Goal: Book appointment/travel/reservation

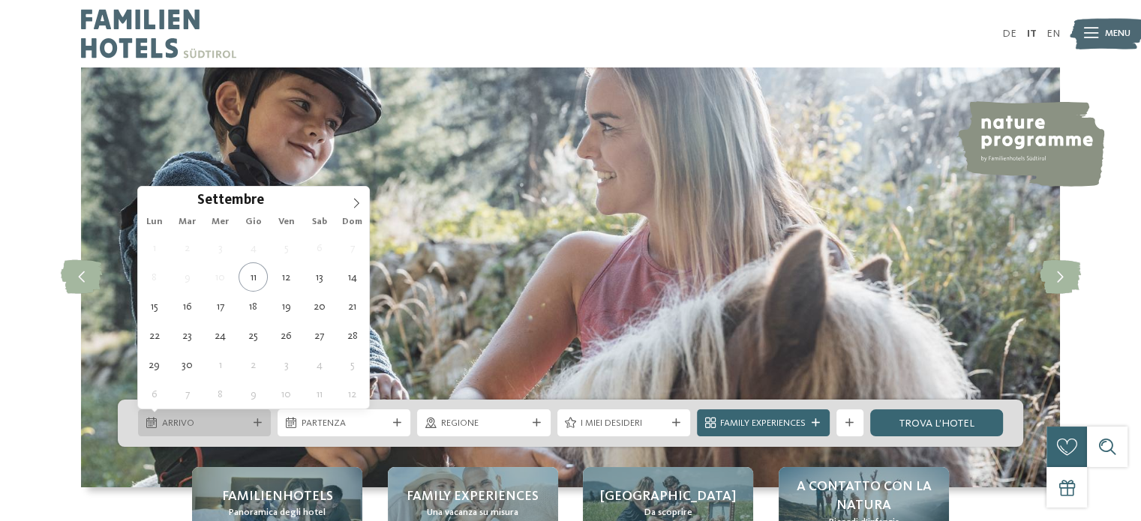
click at [200, 426] on span "Arrivo" at bounding box center [205, 424] width 86 height 14
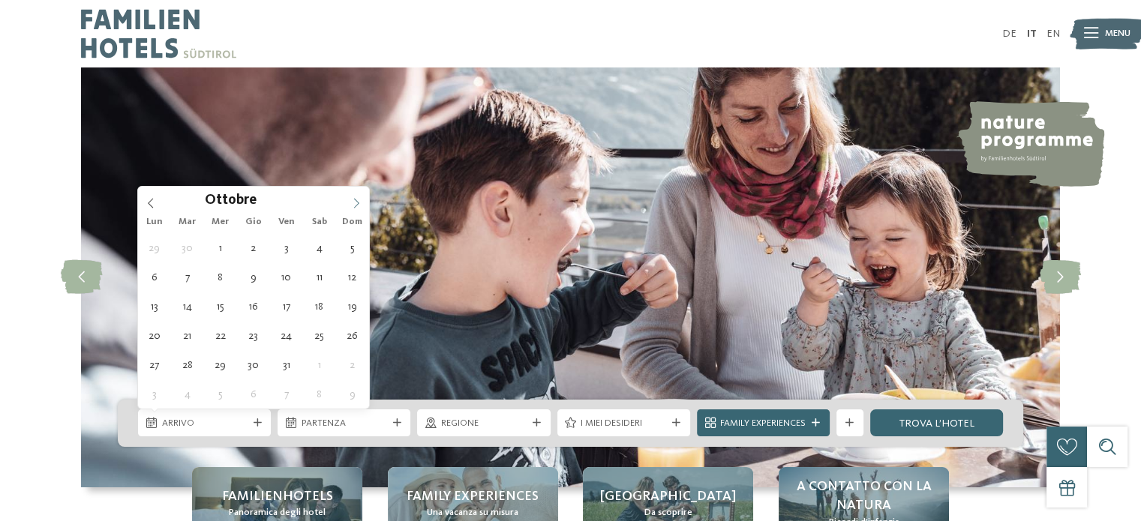
click at [357, 202] on icon at bounding box center [356, 203] width 11 height 11
type div "27.12.2025"
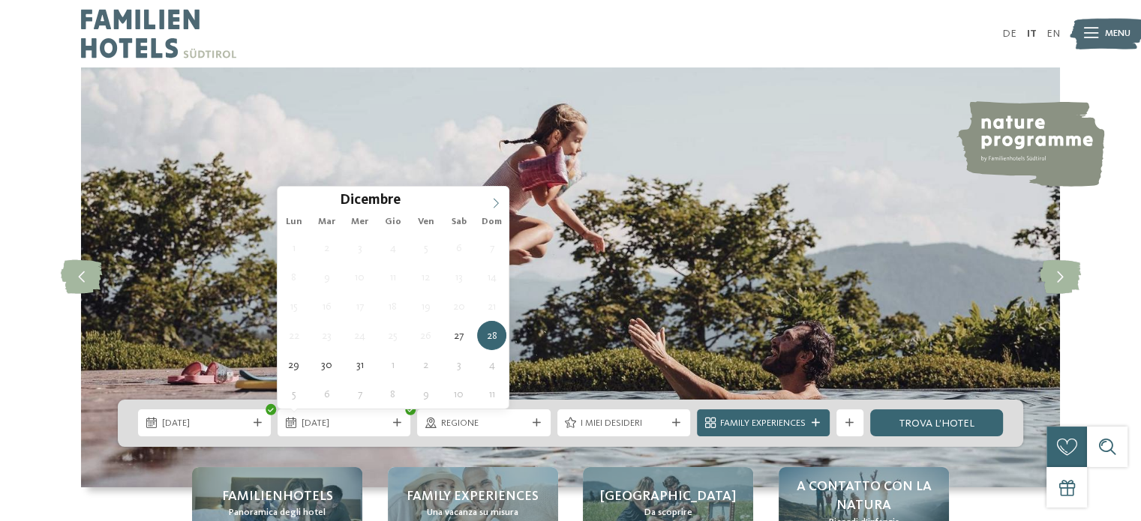
type input "****"
click at [497, 203] on icon at bounding box center [495, 204] width 5 height 10
type div "01.01.2026"
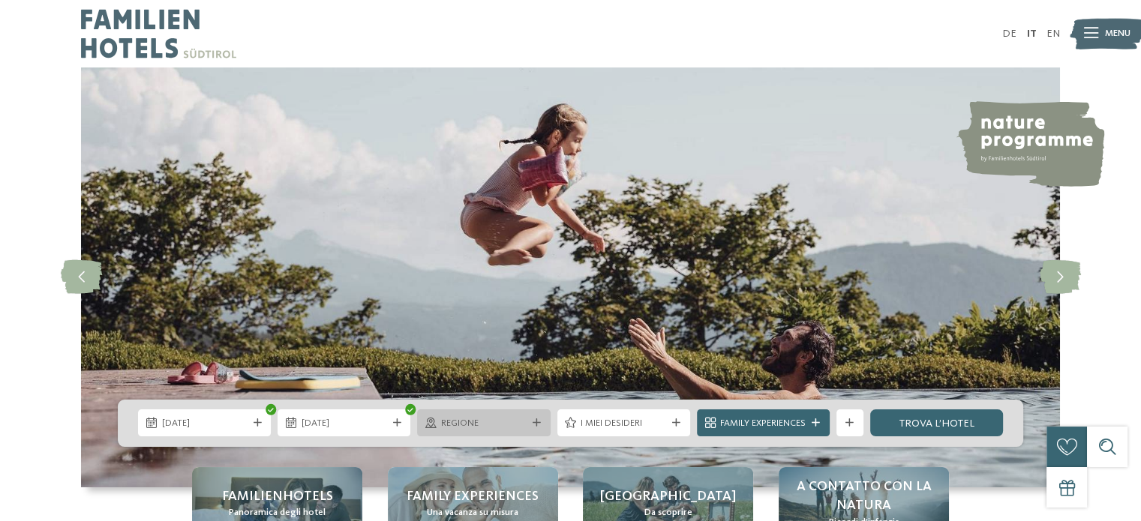
click at [530, 417] on div "Regione" at bounding box center [483, 423] width 133 height 27
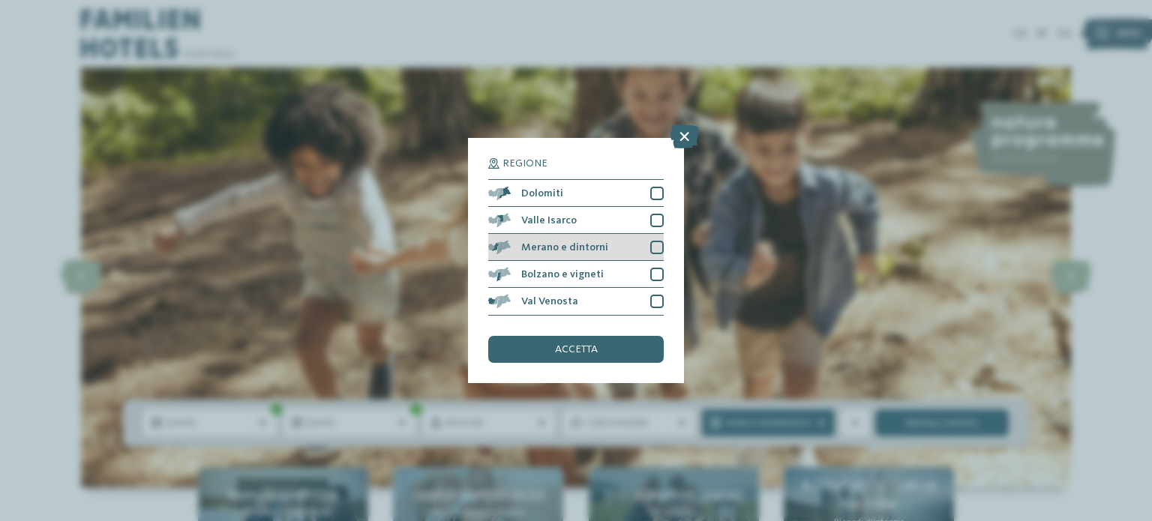
click at [623, 250] on div "Merano e dintorni" at bounding box center [576, 247] width 176 height 27
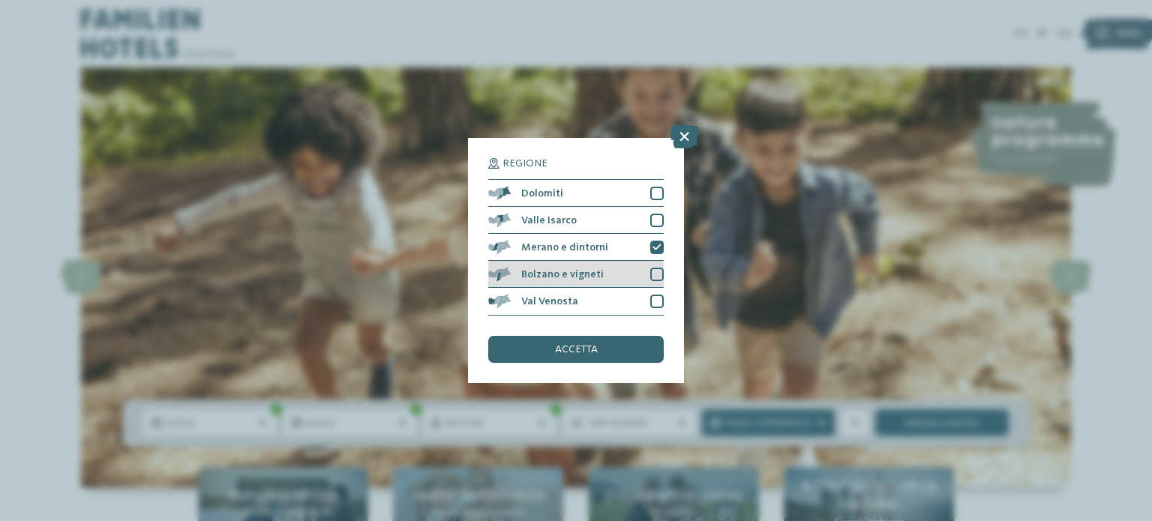
click at [641, 265] on div "Bolzano e vigneti" at bounding box center [576, 274] width 176 height 27
click at [623, 350] on div "accetta" at bounding box center [576, 349] width 176 height 27
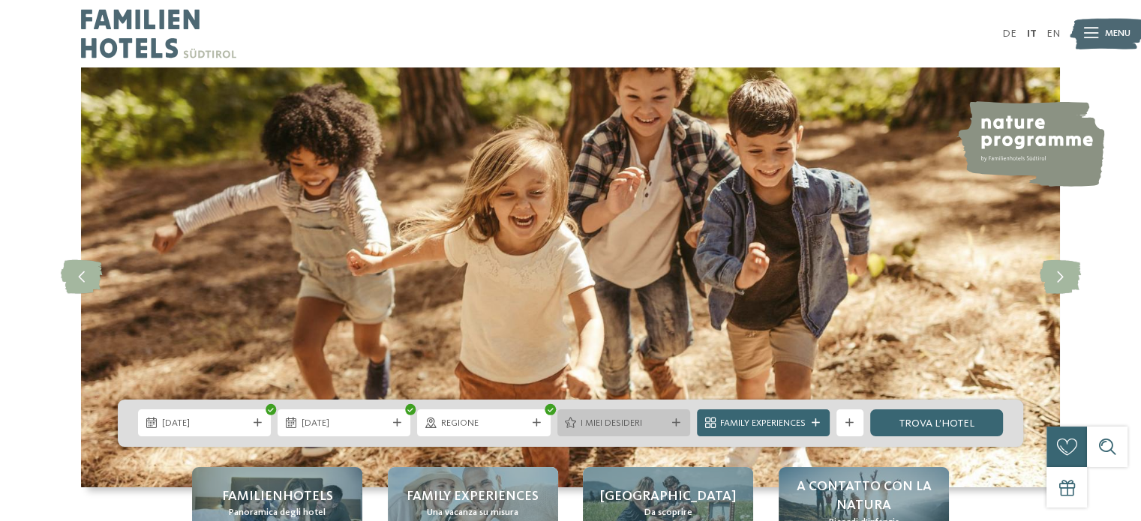
click at [627, 431] on span "I miei desideri" at bounding box center [624, 424] width 86 height 14
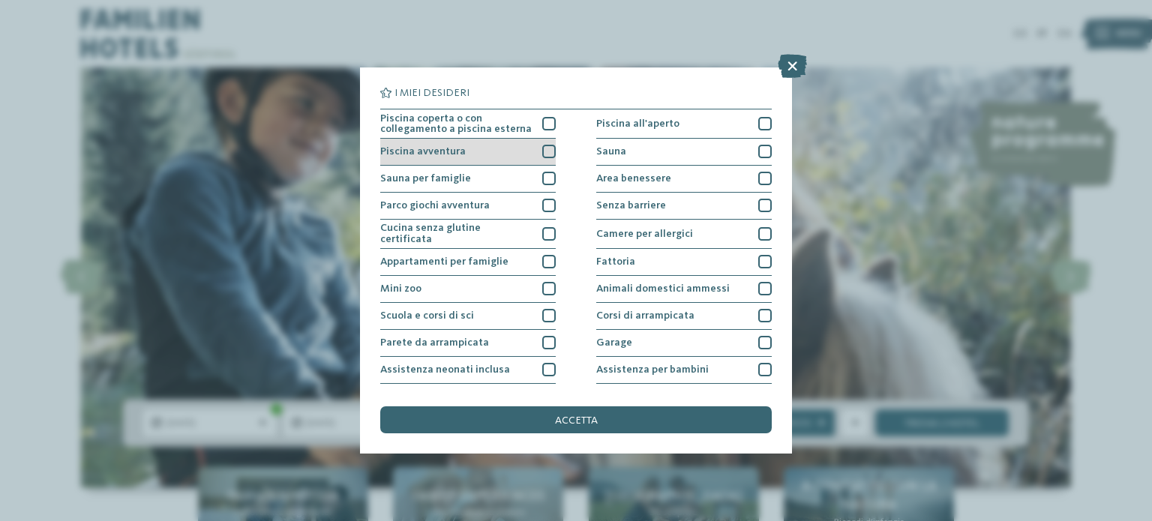
click at [537, 144] on div "Piscina avventura" at bounding box center [468, 152] width 176 height 27
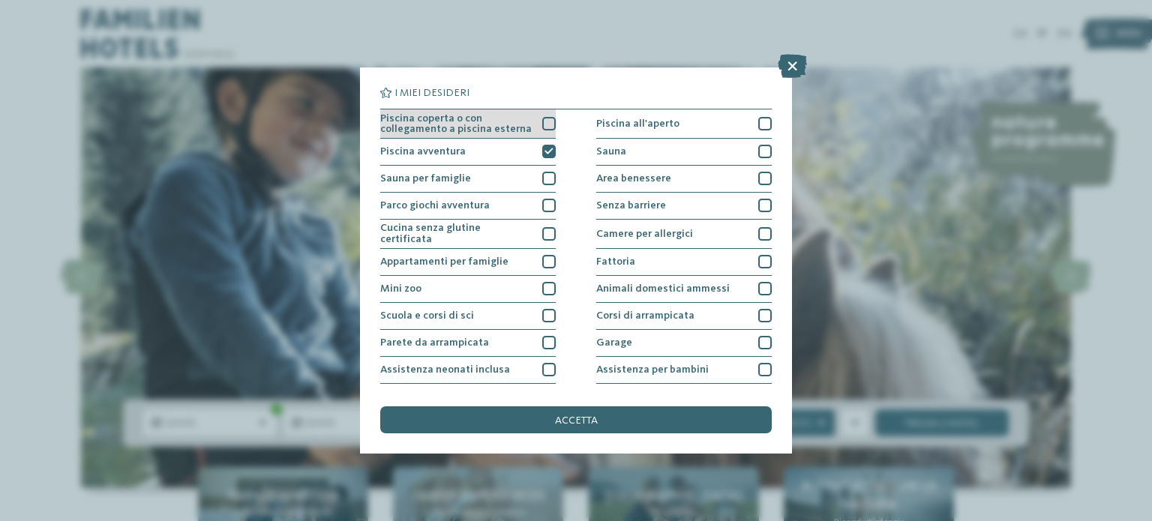
click at [545, 119] on div at bounding box center [549, 124] width 14 height 14
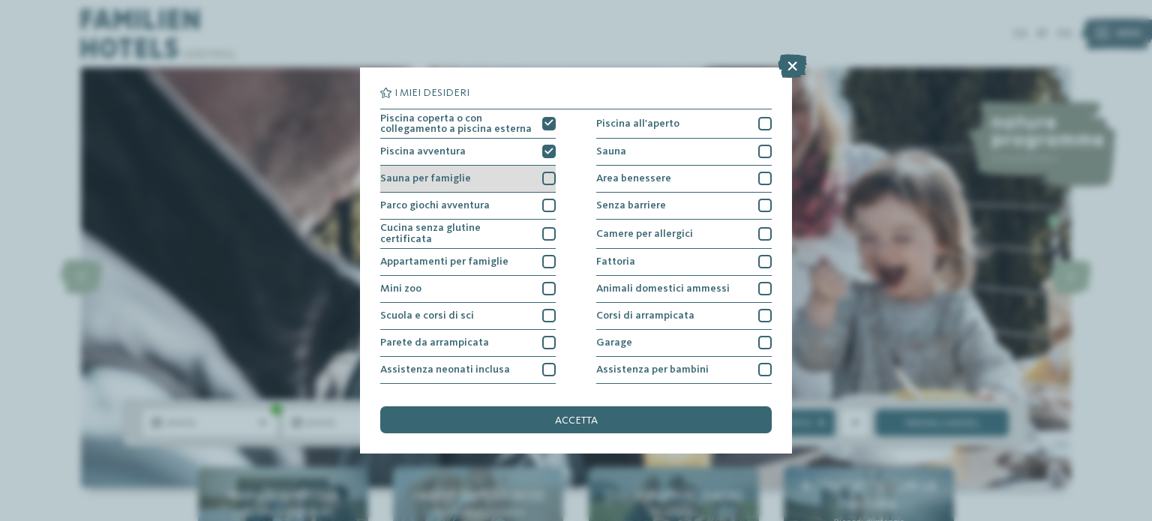
click at [537, 181] on div "Sauna per famiglie" at bounding box center [468, 179] width 176 height 27
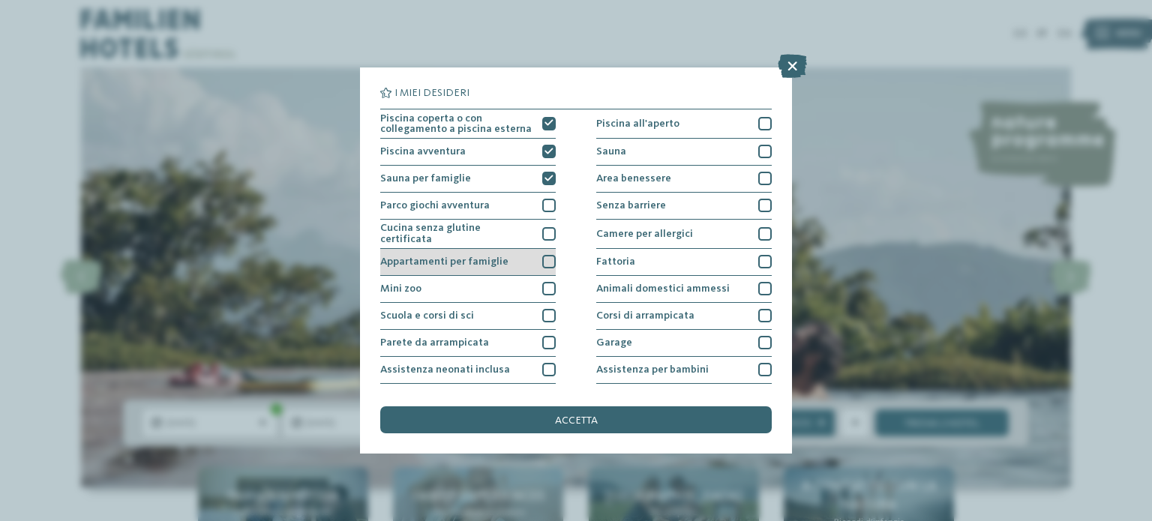
click at [534, 266] on div "Appartamenti per famiglie" at bounding box center [468, 262] width 176 height 27
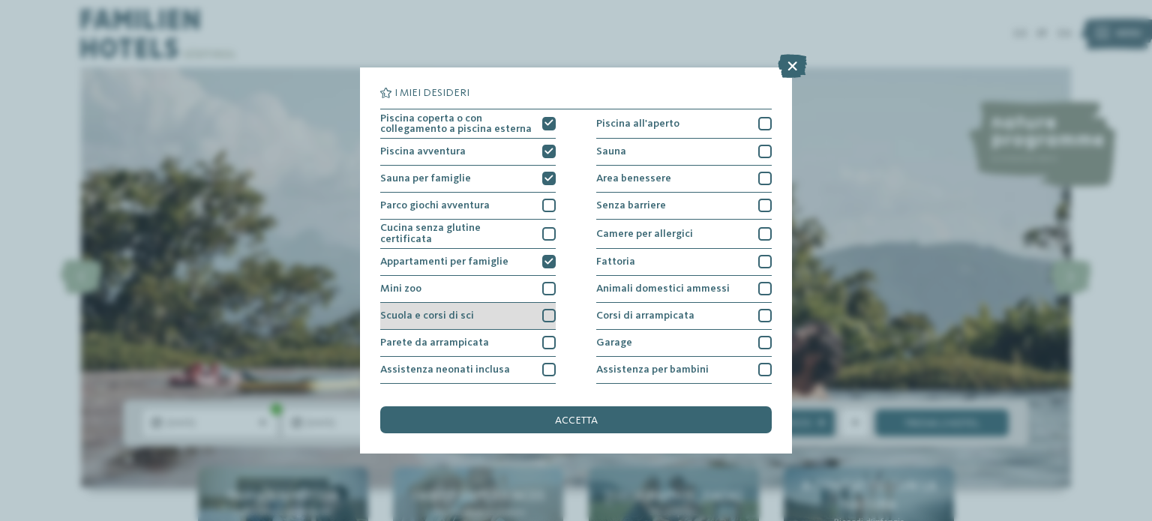
click at [531, 311] on div "Scuola e corsi di sci" at bounding box center [468, 316] width 176 height 27
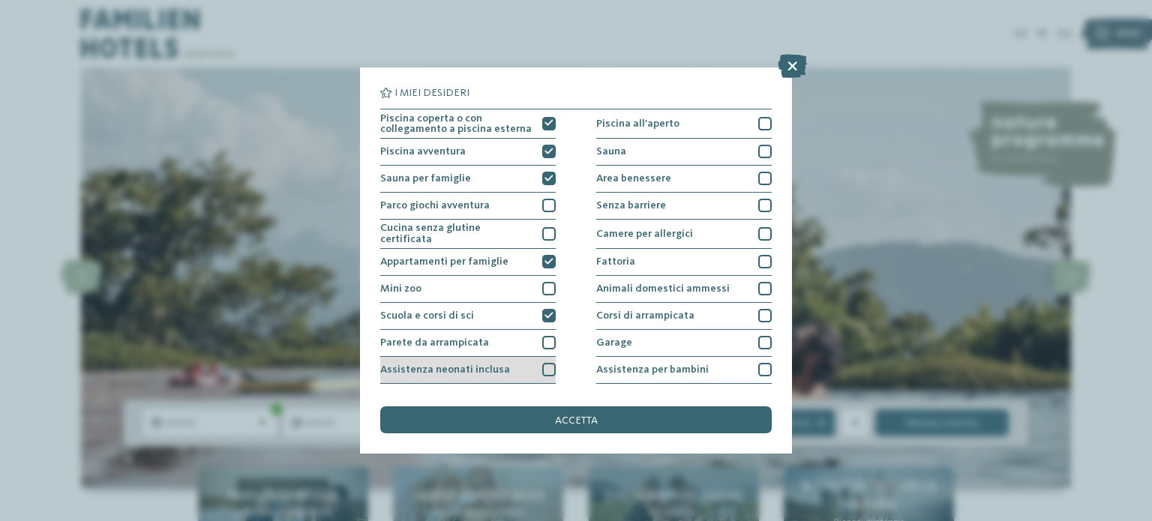
click at [530, 369] on div "Assistenza neonati inclusa" at bounding box center [468, 370] width 176 height 27
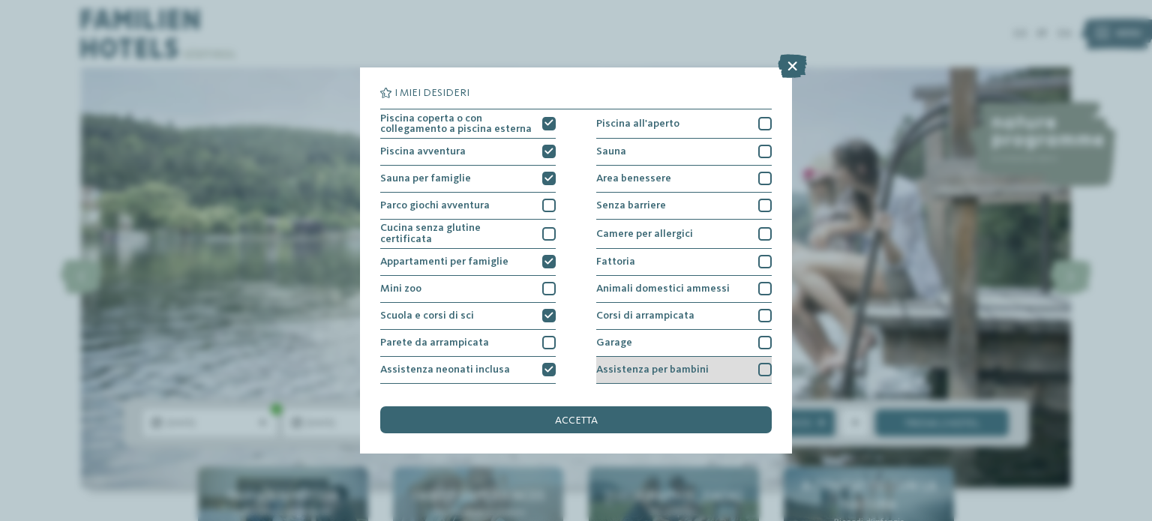
click at [650, 365] on span "Assistenza per bambini" at bounding box center [652, 370] width 113 height 11
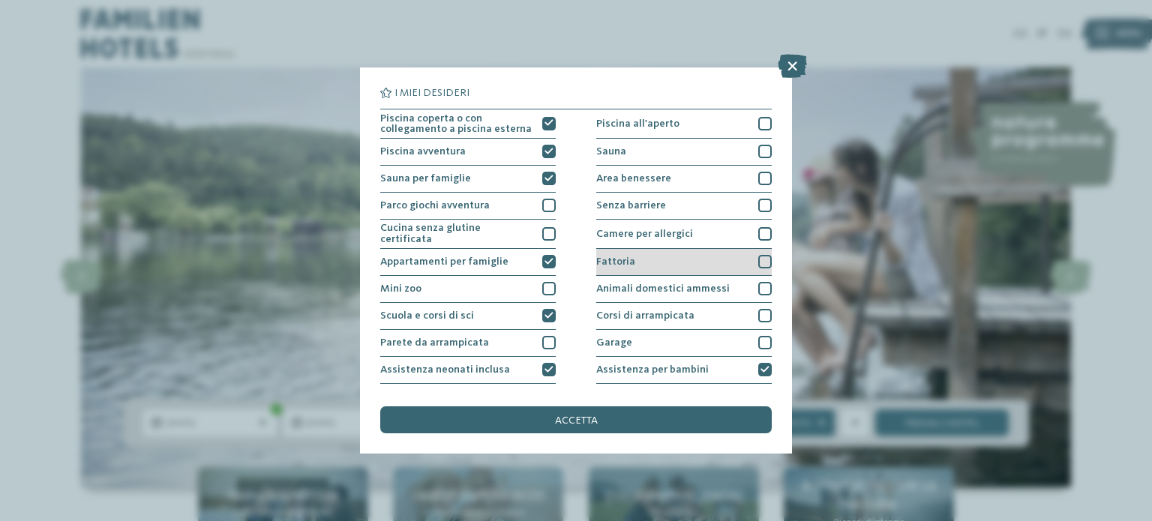
click at [717, 257] on div "Fattoria" at bounding box center [684, 262] width 176 height 27
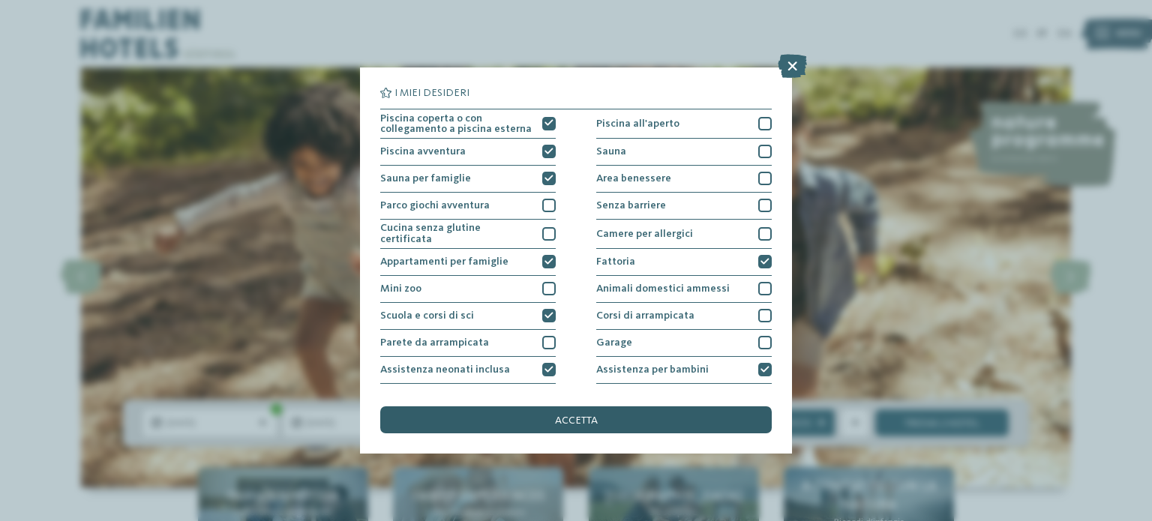
click at [636, 417] on div "accetta" at bounding box center [576, 420] width 392 height 27
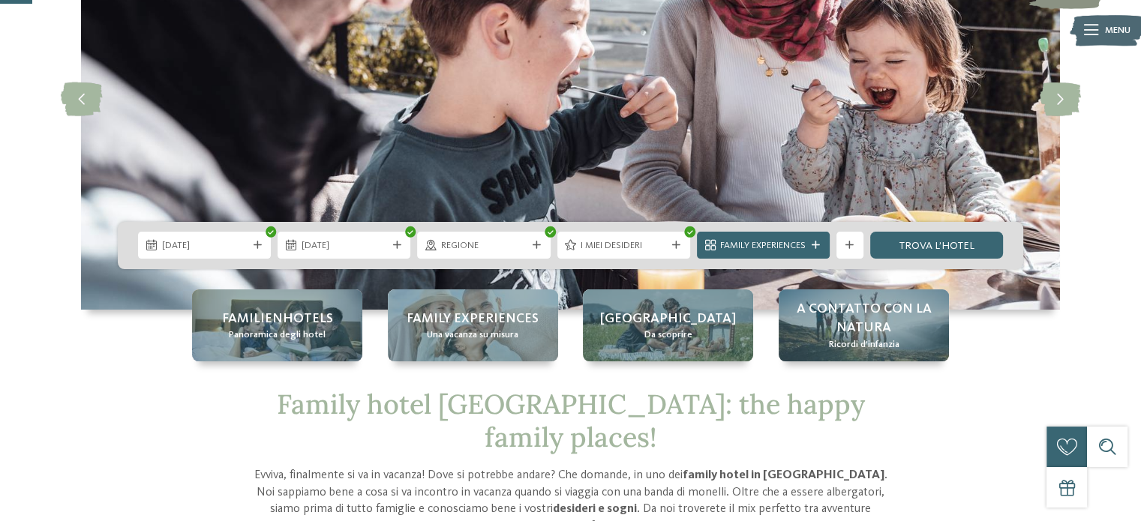
scroll to position [224, 0]
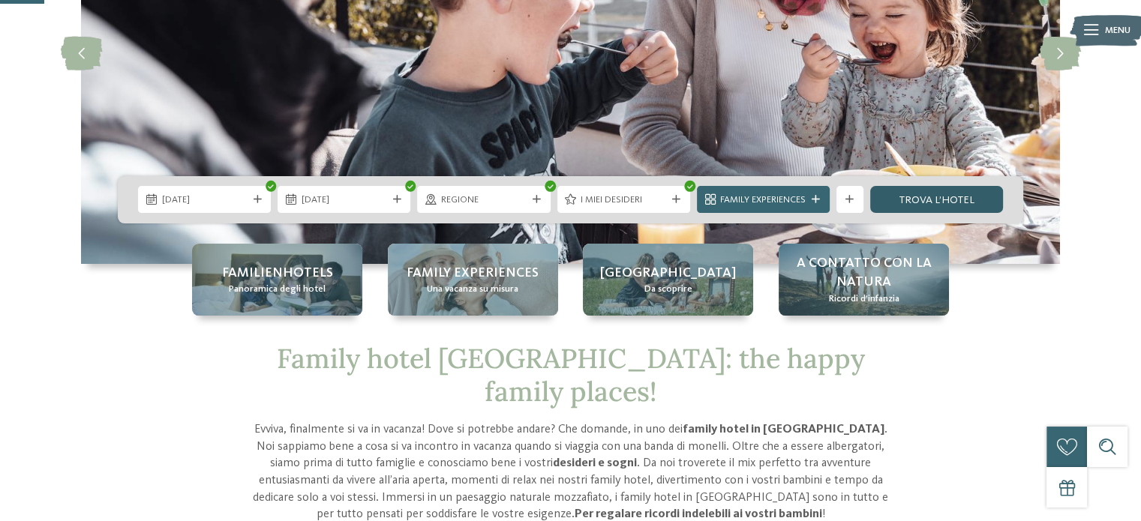
click at [921, 204] on link "trova l’hotel" at bounding box center [936, 199] width 133 height 27
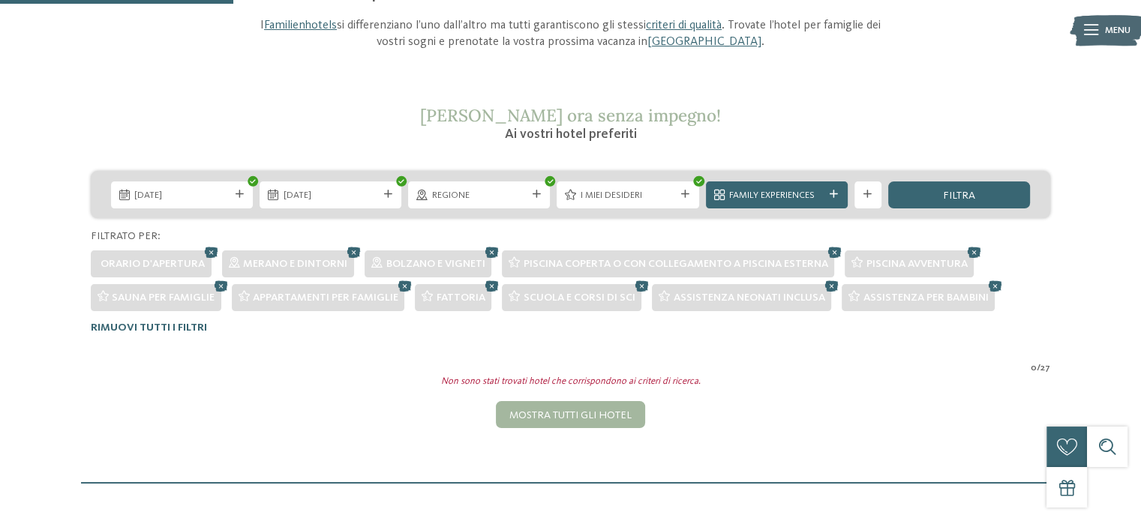
scroll to position [161, 0]
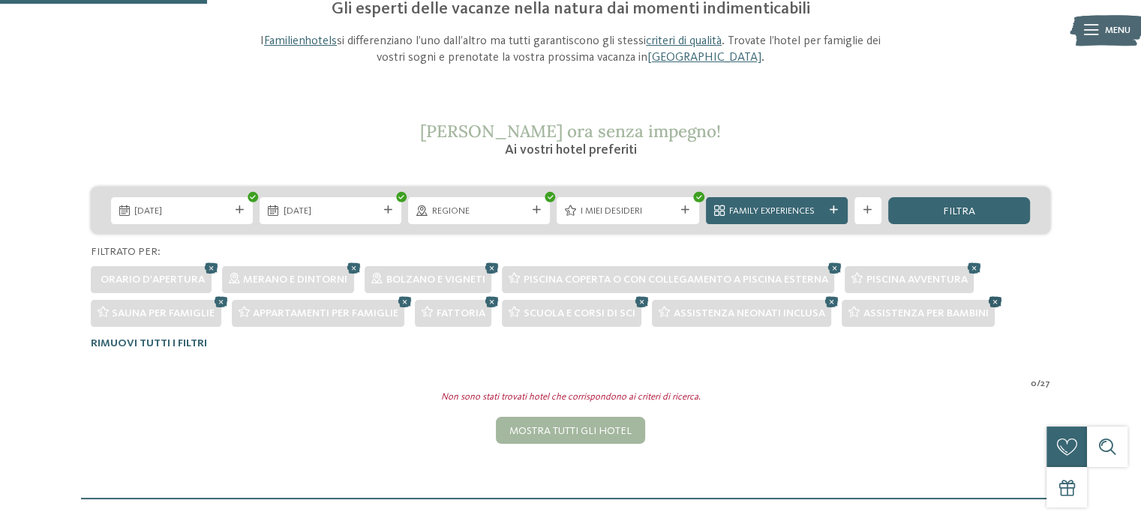
click at [1000, 299] on icon at bounding box center [995, 302] width 20 height 18
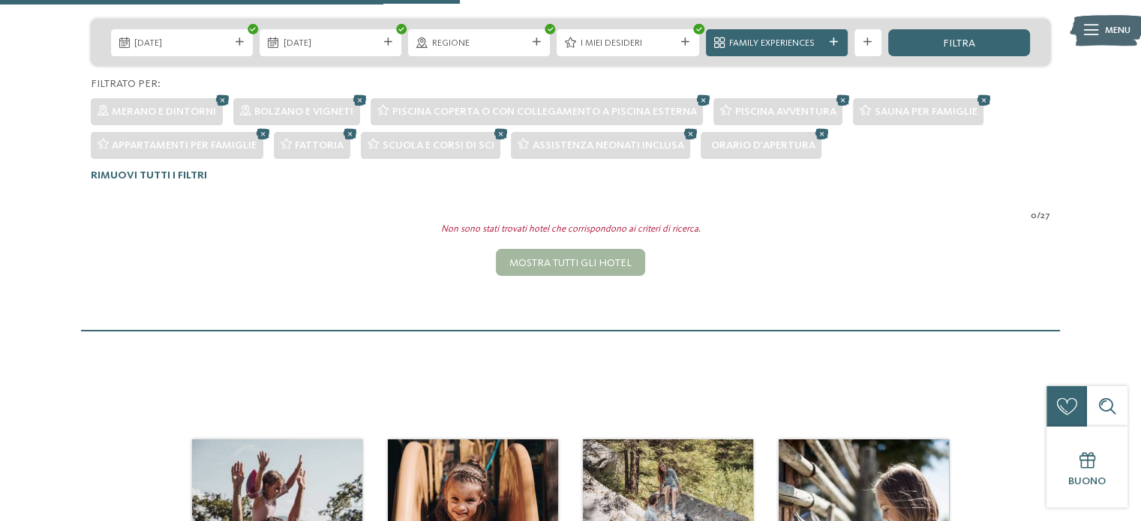
scroll to position [325, 0]
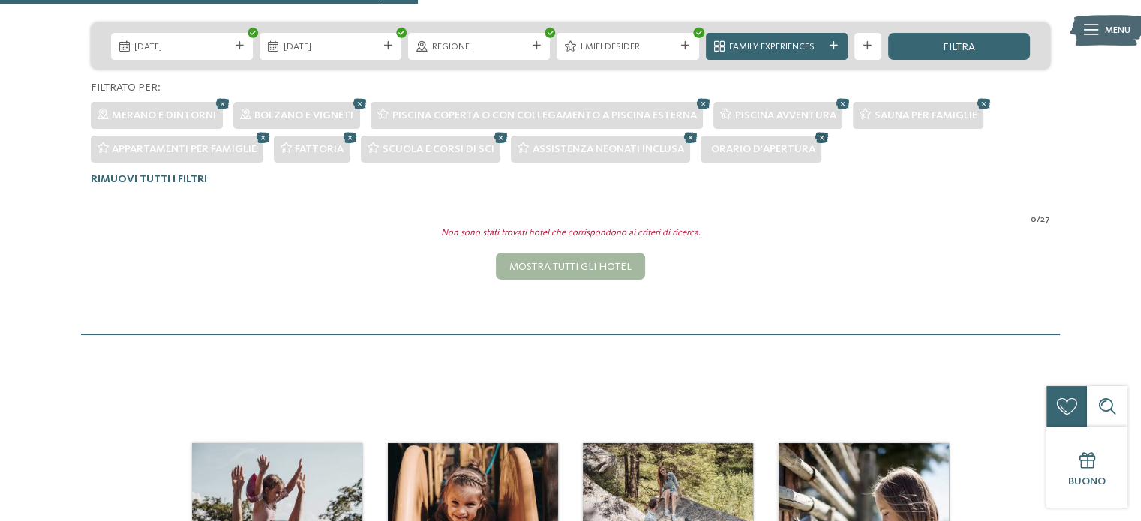
click at [819, 140] on icon at bounding box center [822, 137] width 20 height 18
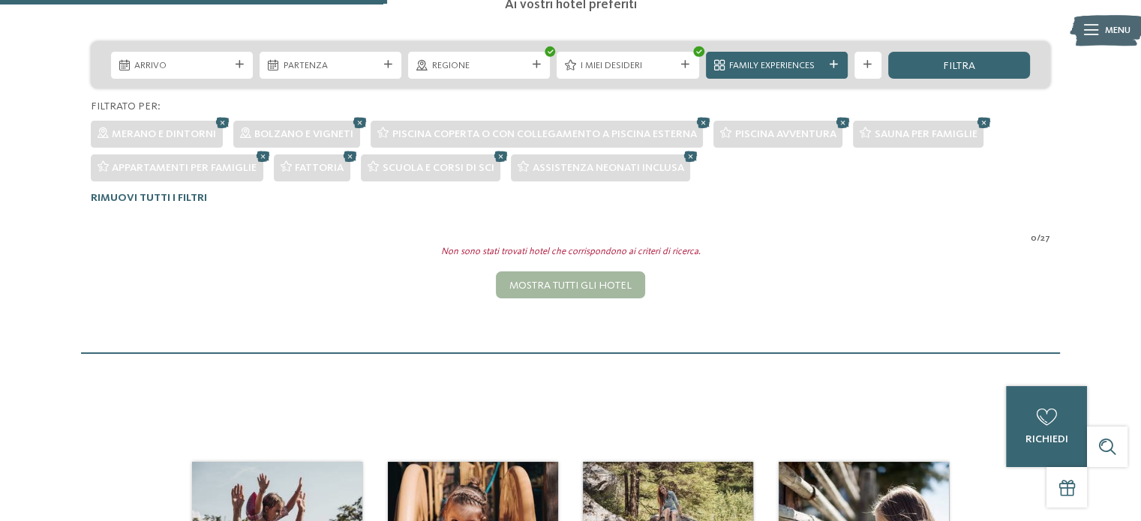
scroll to position [299, 0]
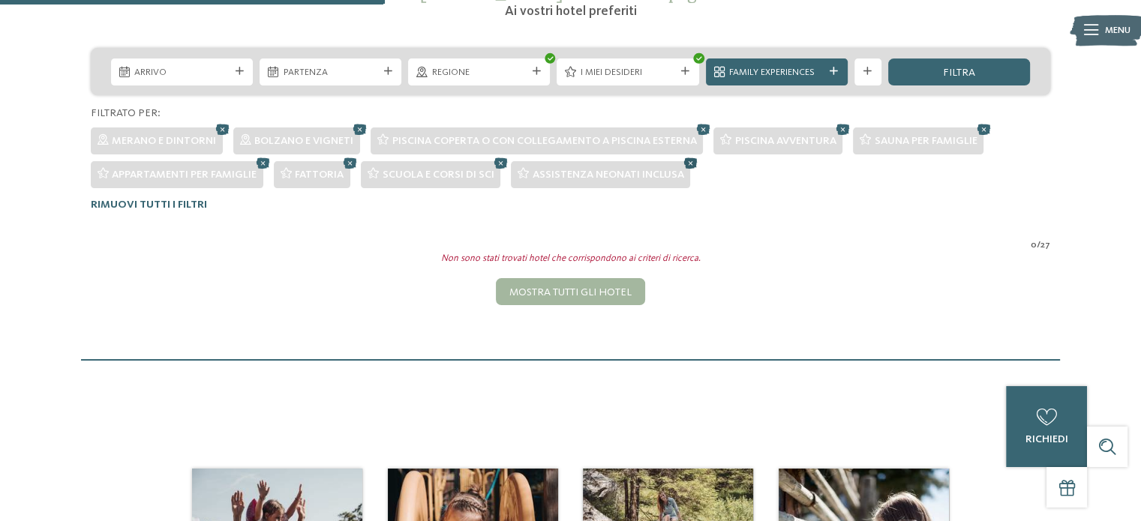
click at [690, 163] on icon at bounding box center [691, 163] width 20 height 18
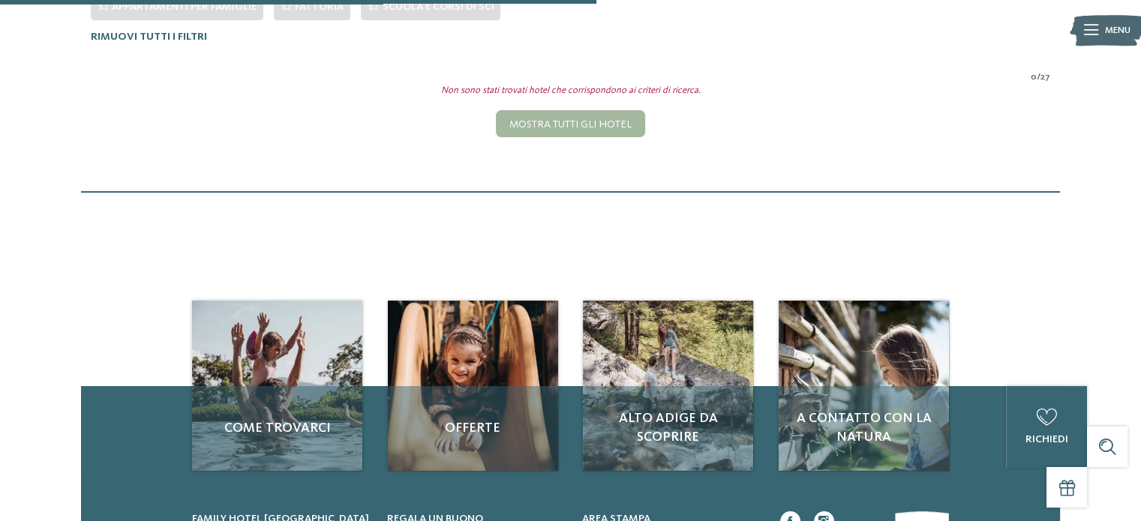
scroll to position [468, 0]
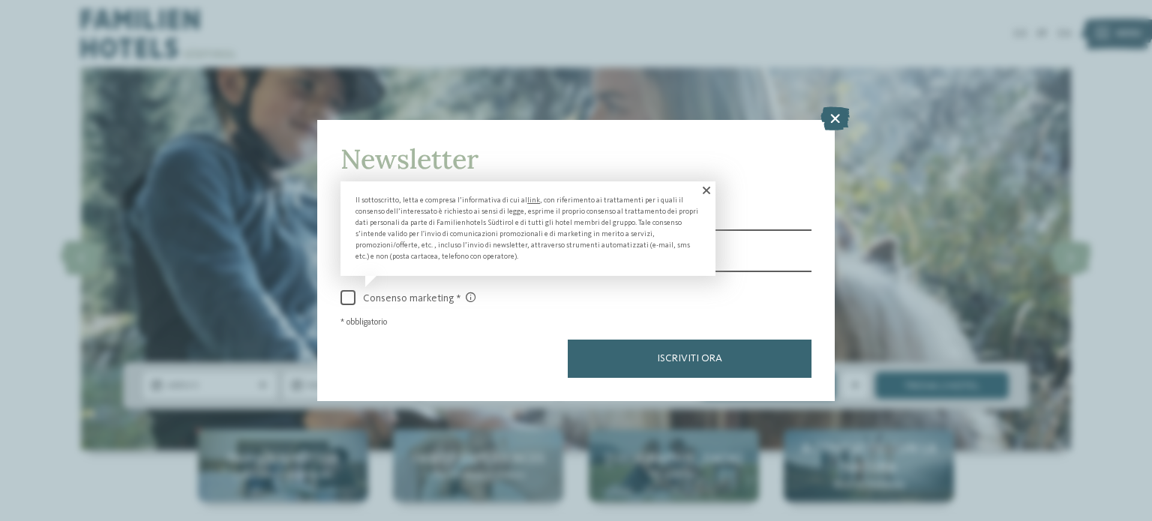
click at [711, 188] on span at bounding box center [706, 191] width 20 height 18
